Goal: Information Seeking & Learning: Learn about a topic

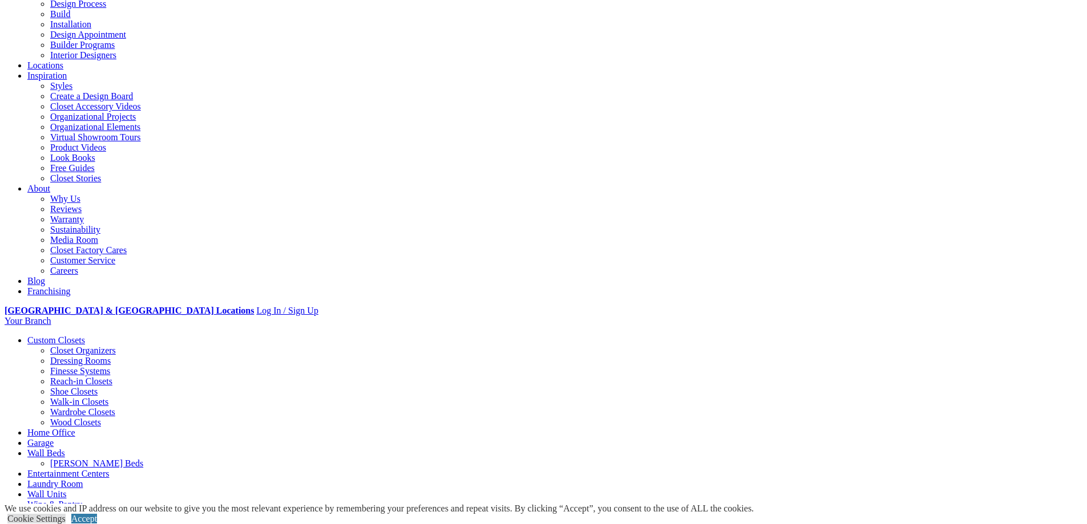
scroll to position [228, 0]
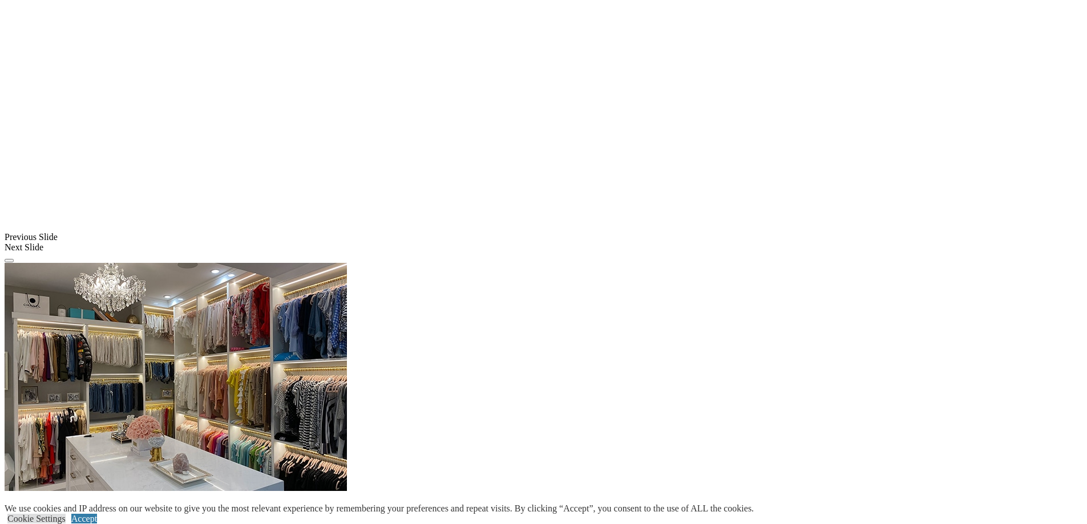
scroll to position [1165, 0]
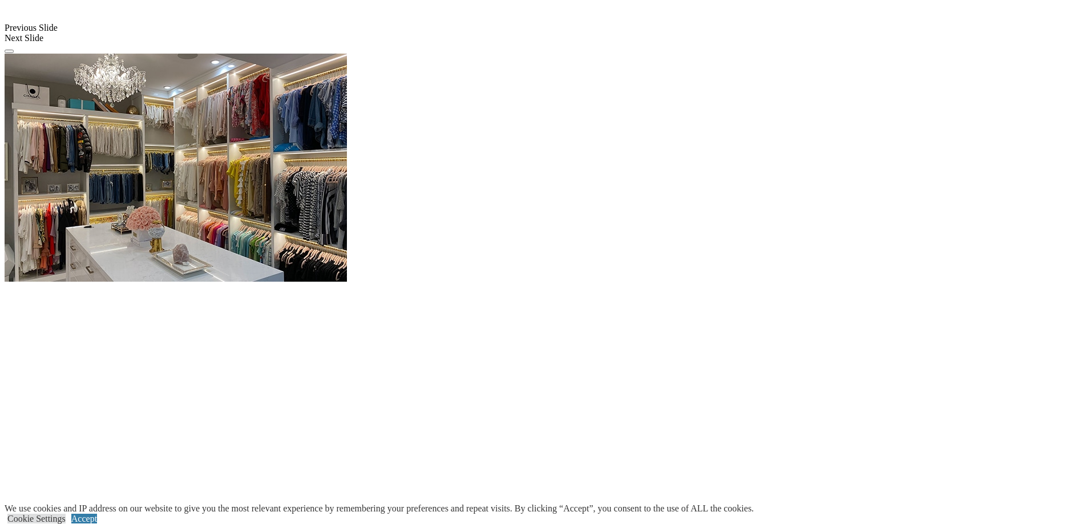
scroll to position [1451, 0]
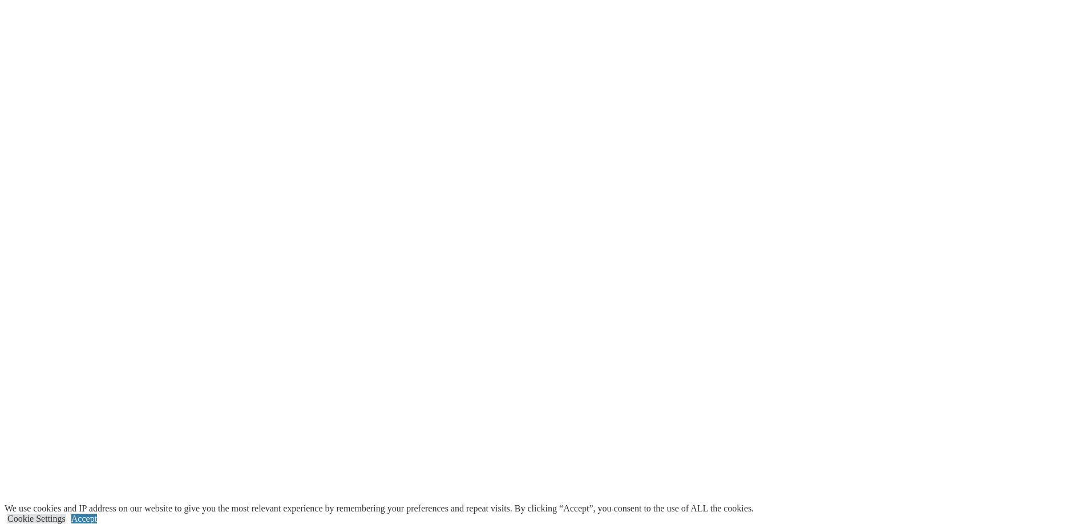
scroll to position [1736, 0]
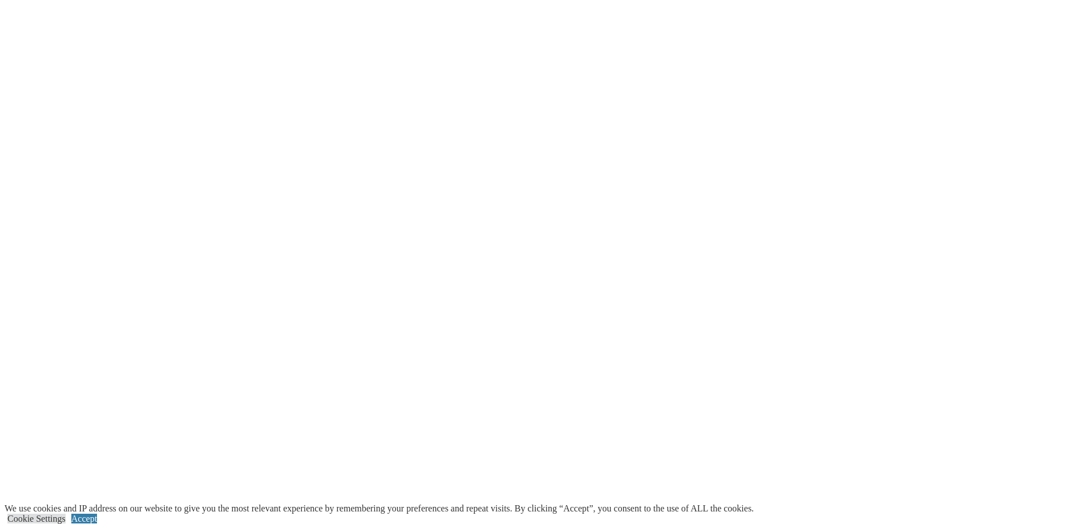
scroll to position [2021, 0]
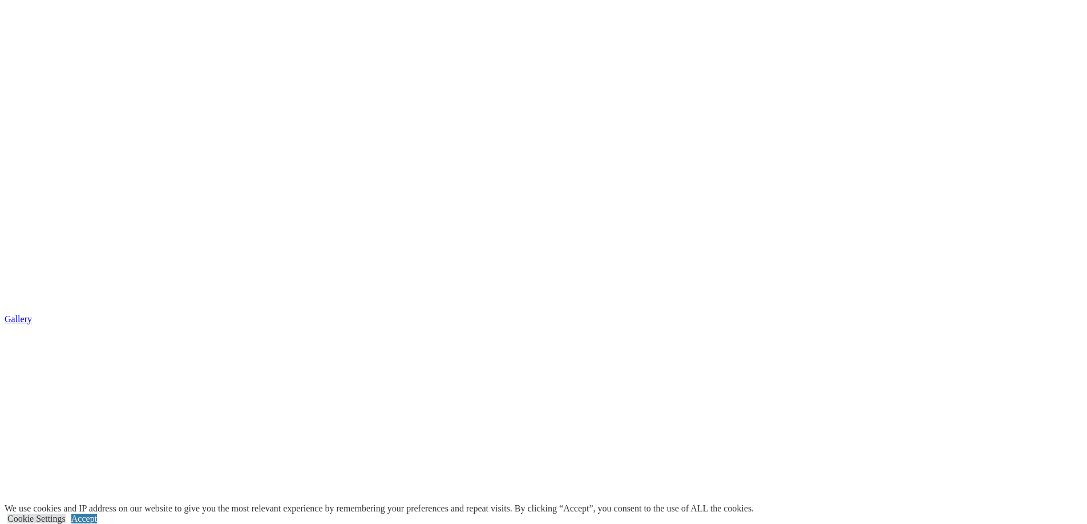
drag, startPoint x: 576, startPoint y: 171, endPoint x: 581, endPoint y: 177, distance: 8.6
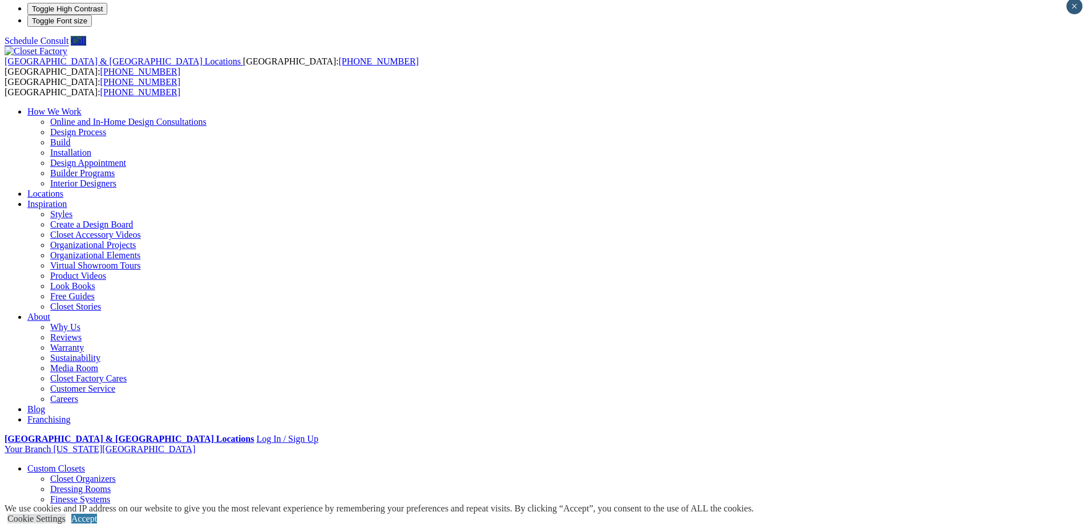
scroll to position [0, 0]
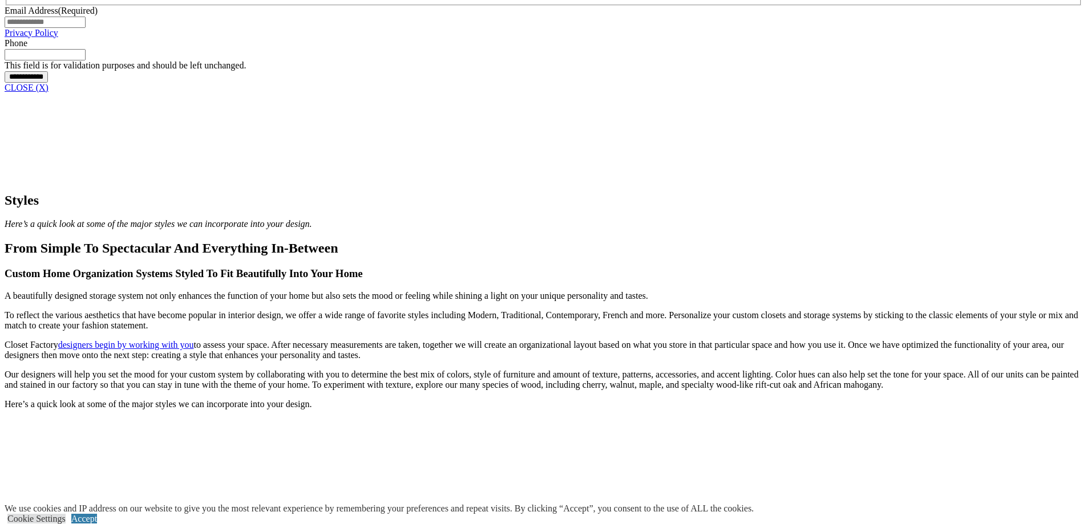
scroll to position [1141, 0]
